Goal: Information Seeking & Learning: Learn about a topic

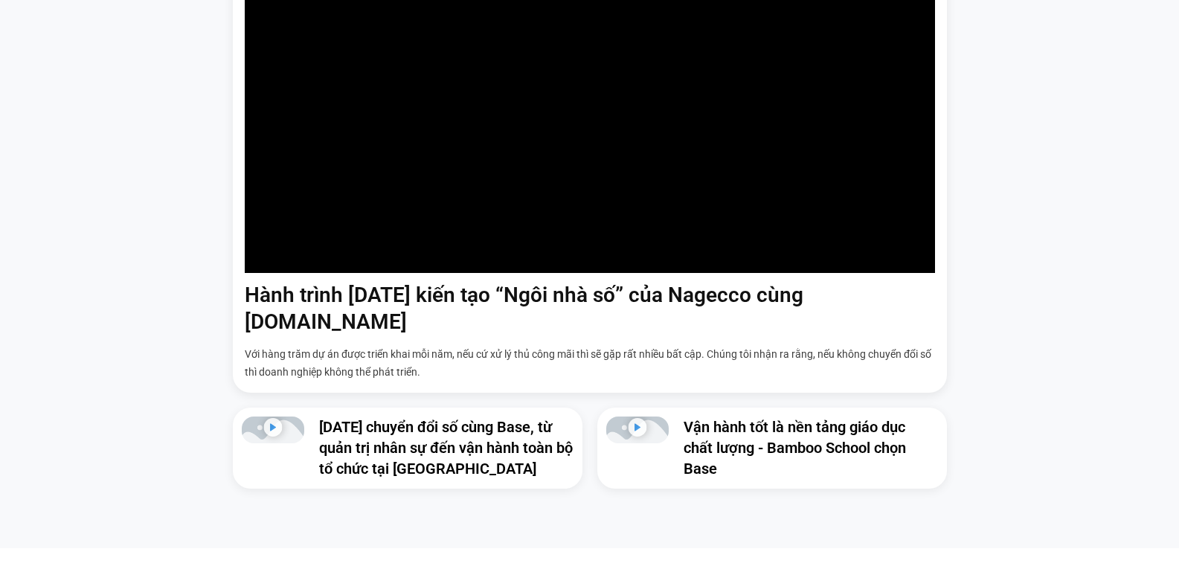
scroll to position [1092, 0]
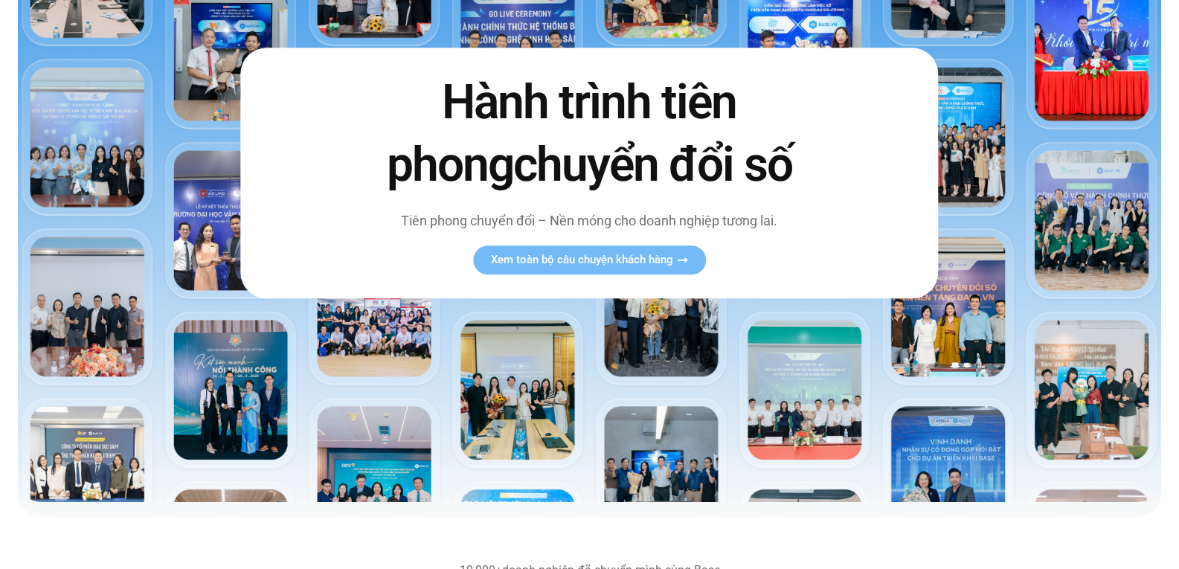
scroll to position [99, 0]
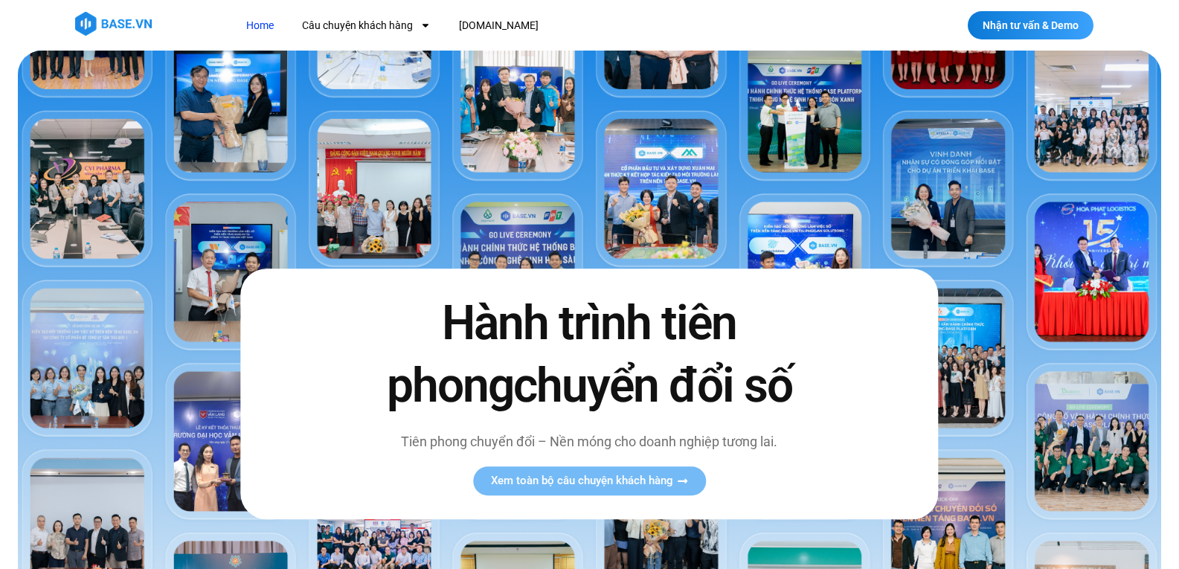
click at [118, 19] on img at bounding box center [113, 24] width 77 height 24
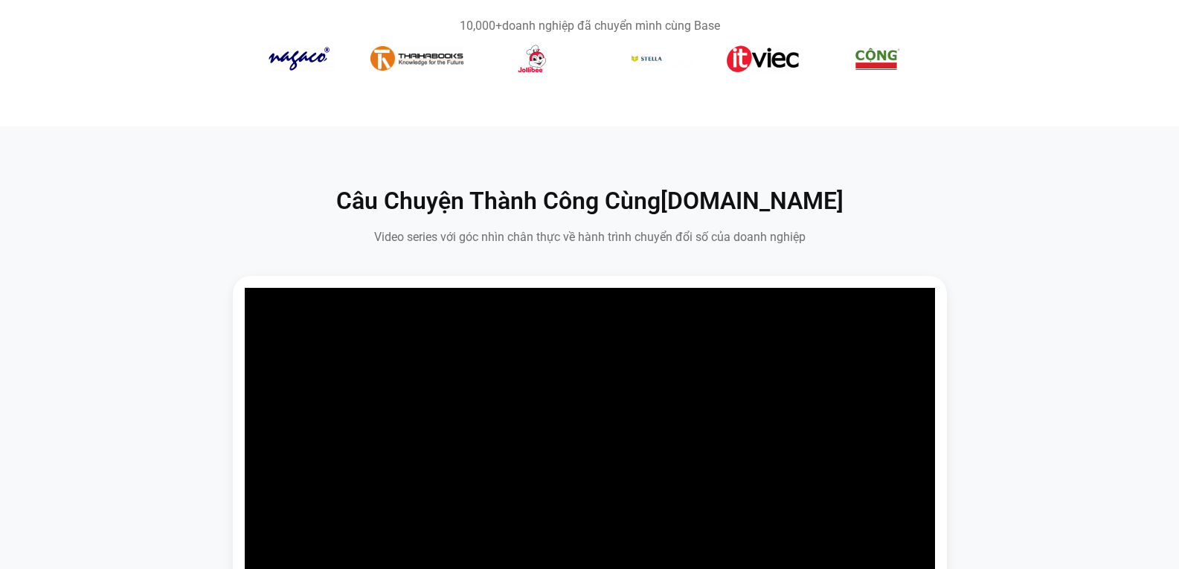
scroll to position [694, 0]
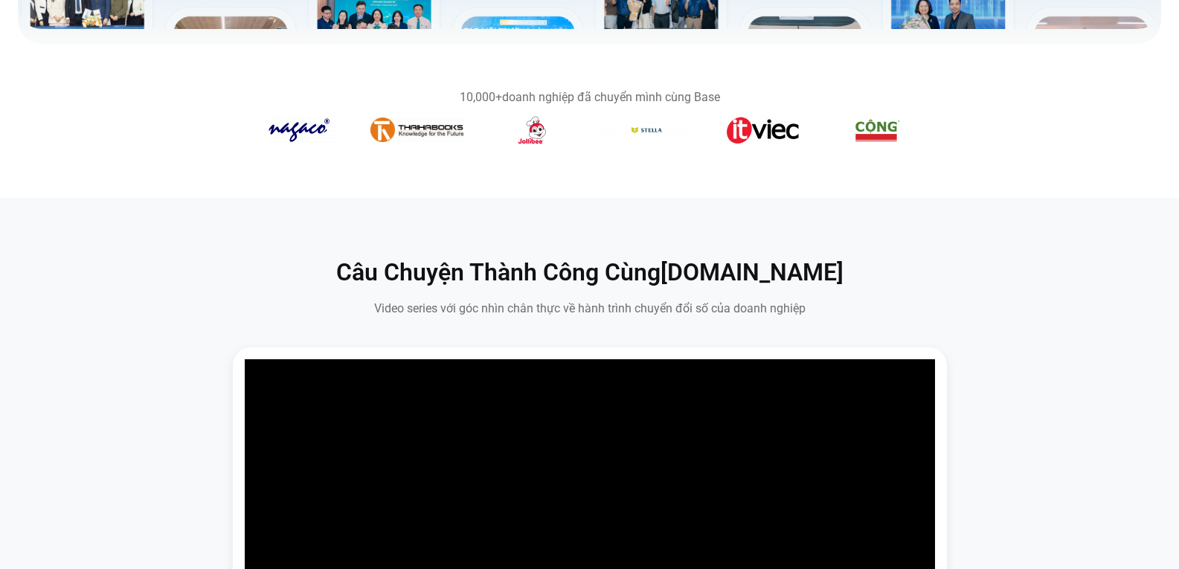
click at [900, 252] on section "Câu Chuyện Thành Công Cùng Base.vn Video series với góc nhìn chân thực về hành …" at bounding box center [589, 564] width 1179 height 733
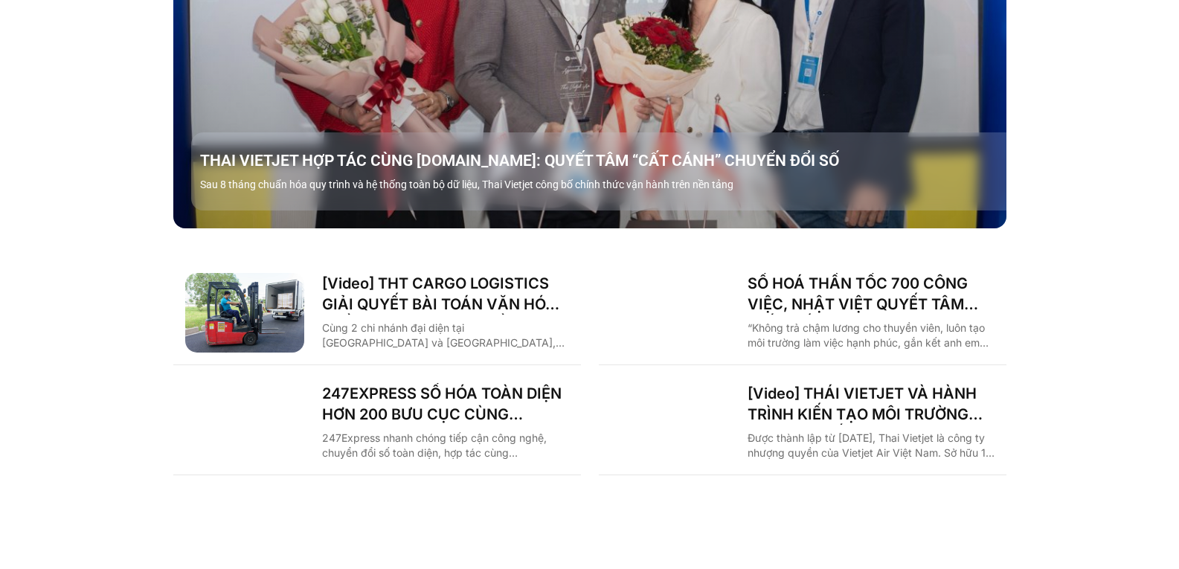
scroll to position [2034, 0]
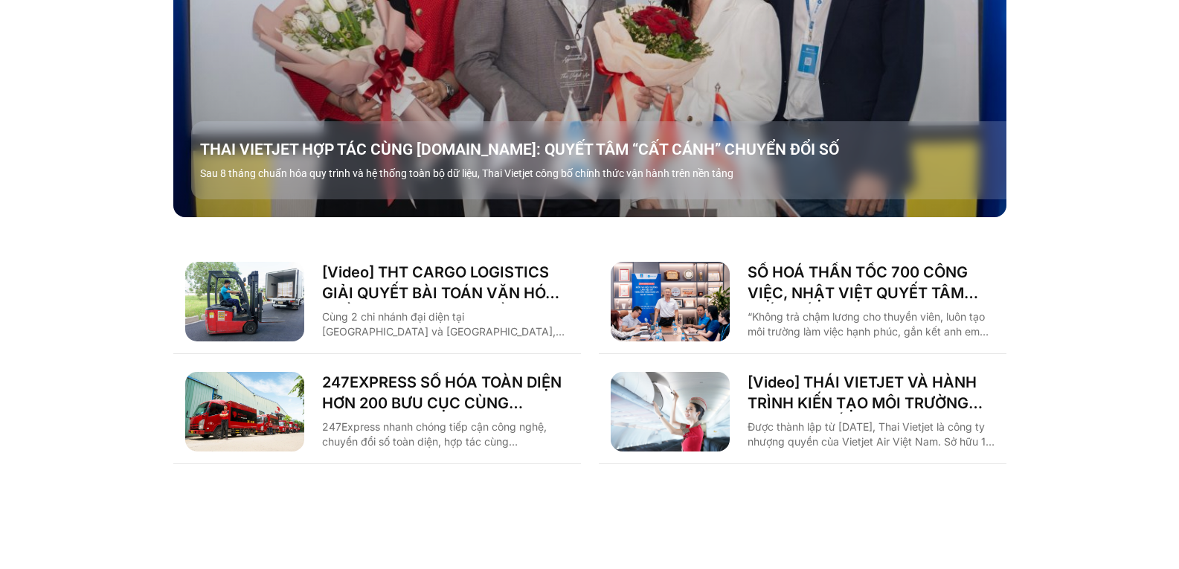
click at [130, 275] on div "Case study theo Ngành Logistics Sản xuất Xây dựng F&B Dược Y tế Giáo dục Câu ch…" at bounding box center [589, 49] width 1179 height 917
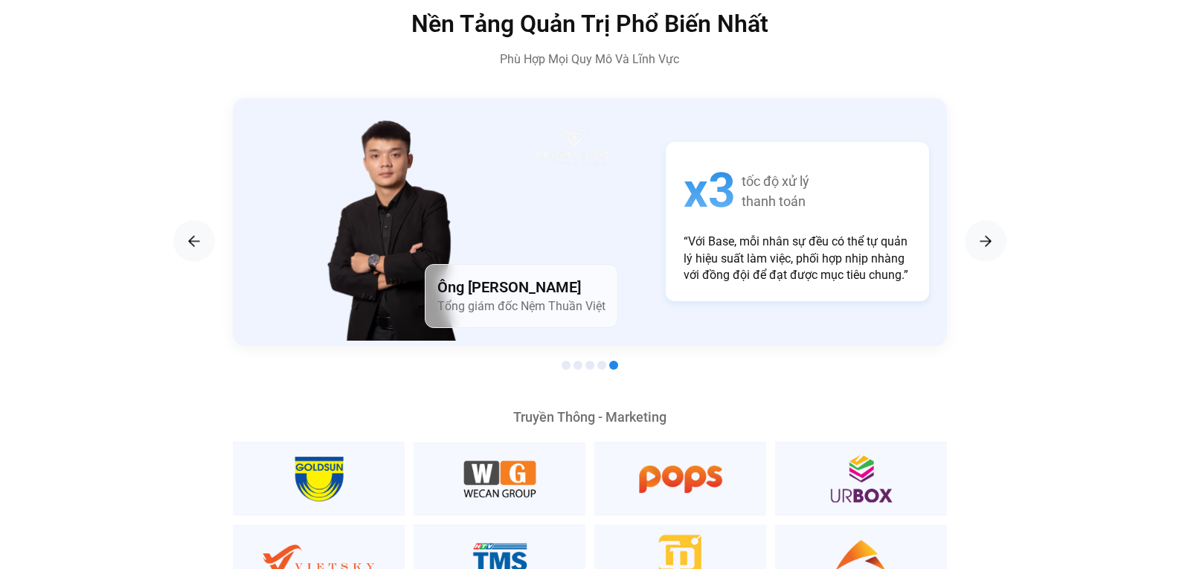
scroll to position [2530, 0]
